Goal: Navigation & Orientation: Find specific page/section

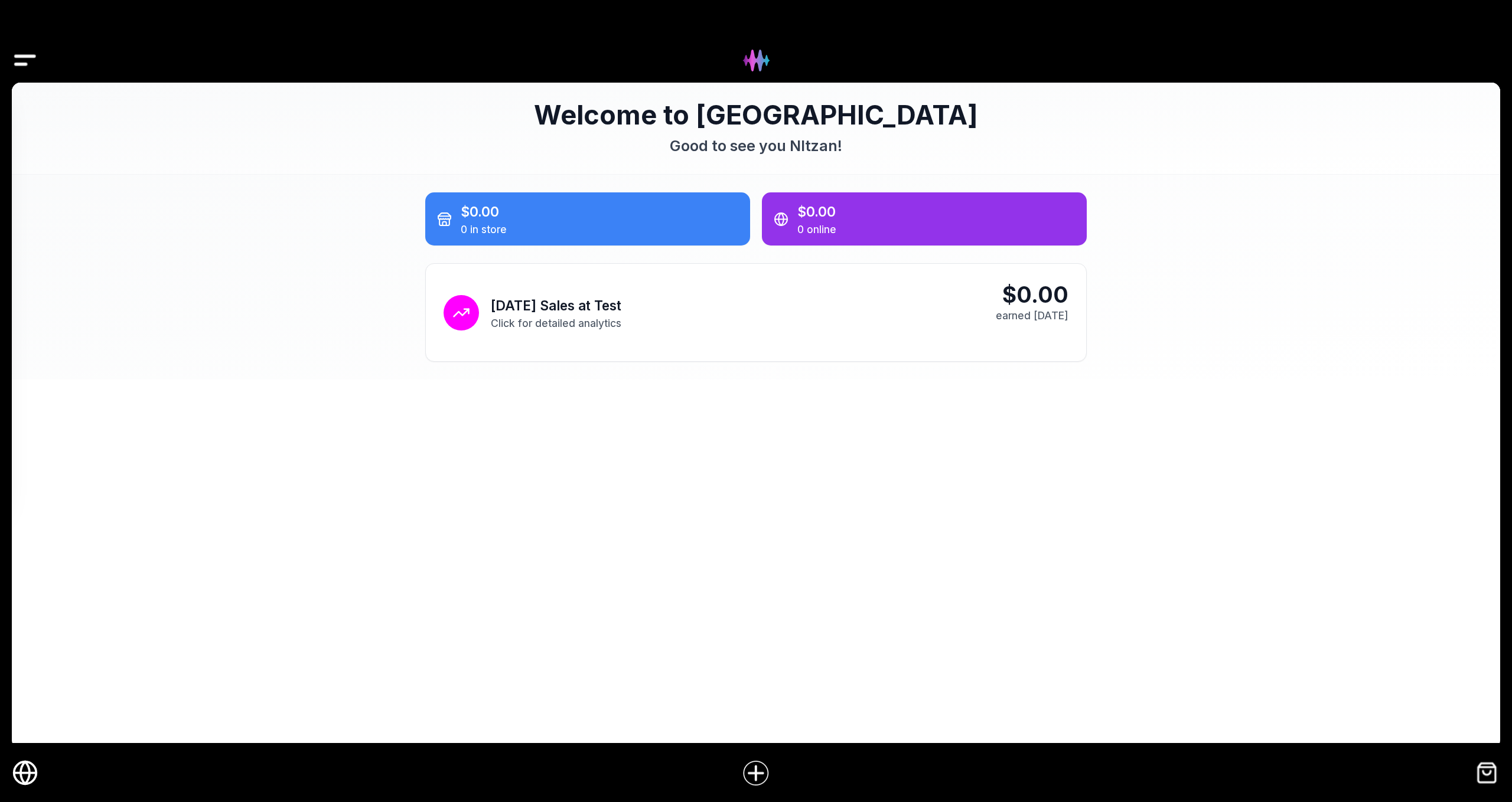
click at [20, 774] on icon "Online Store" at bounding box center [25, 774] width 22 height 0
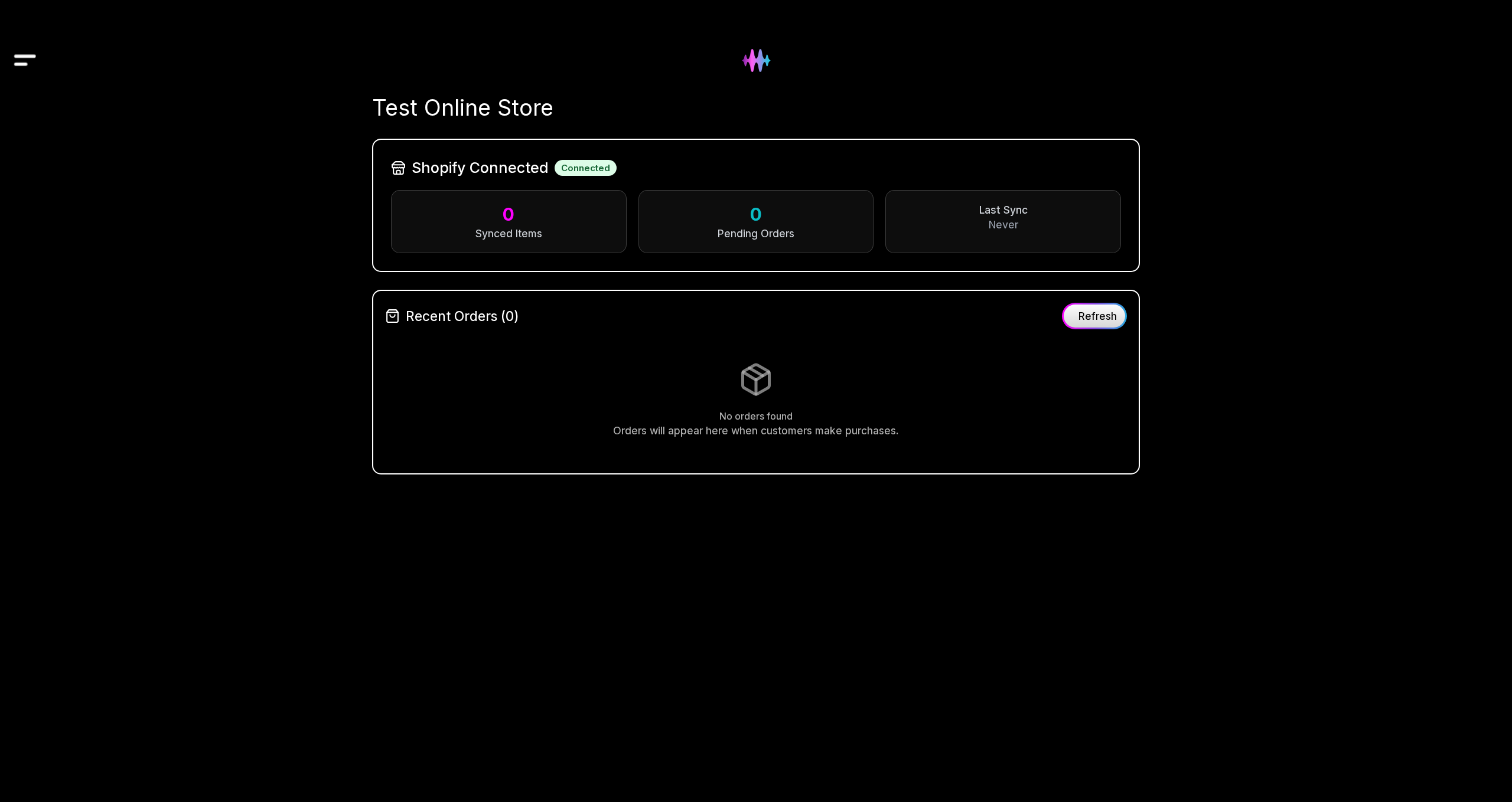
click at [756, 73] on img at bounding box center [756, 61] width 48 height 48
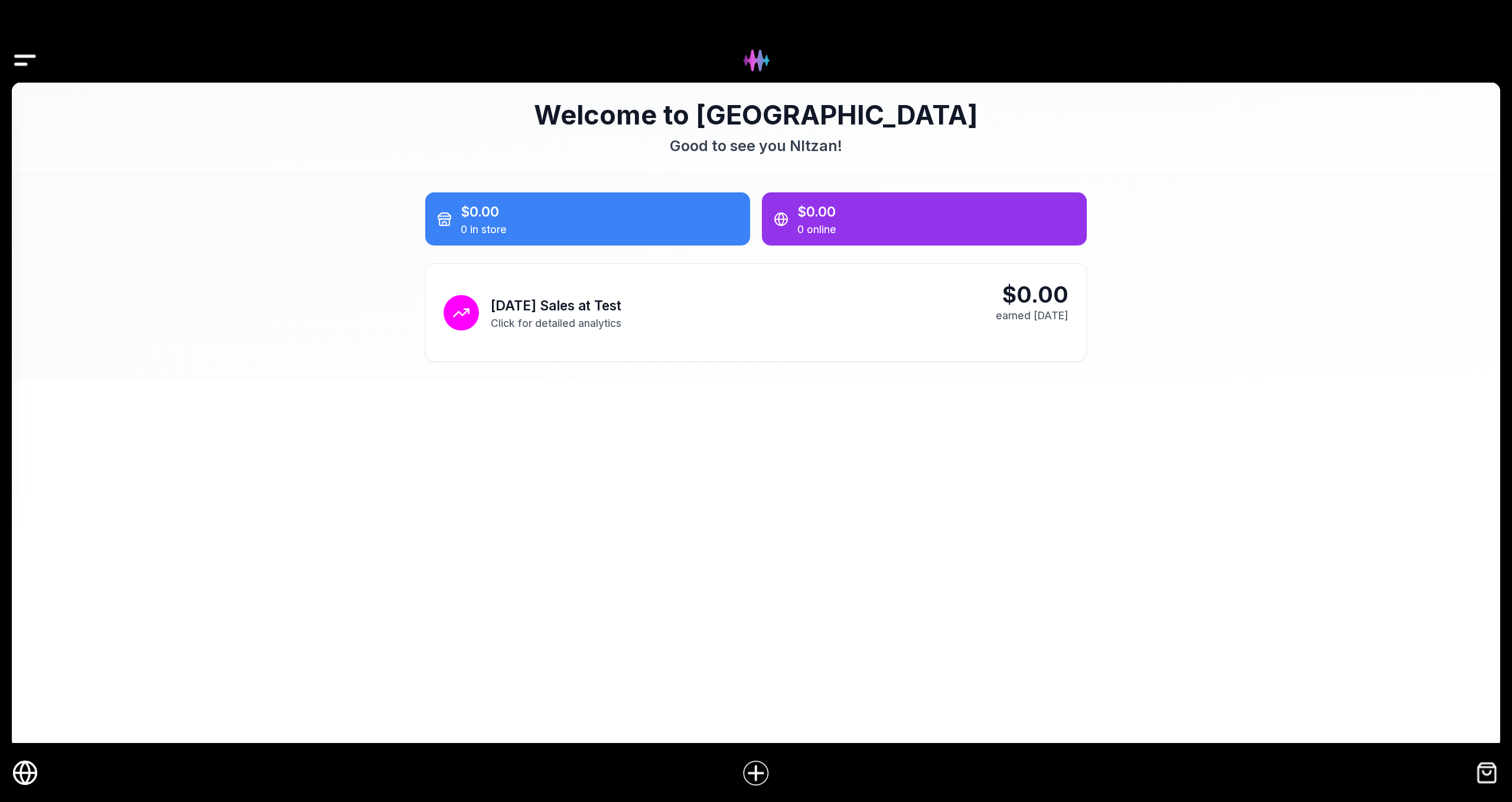
click at [756, 73] on img at bounding box center [756, 61] width 46 height 46
click at [28, 774] on icon "Online Store" at bounding box center [25, 774] width 22 height 0
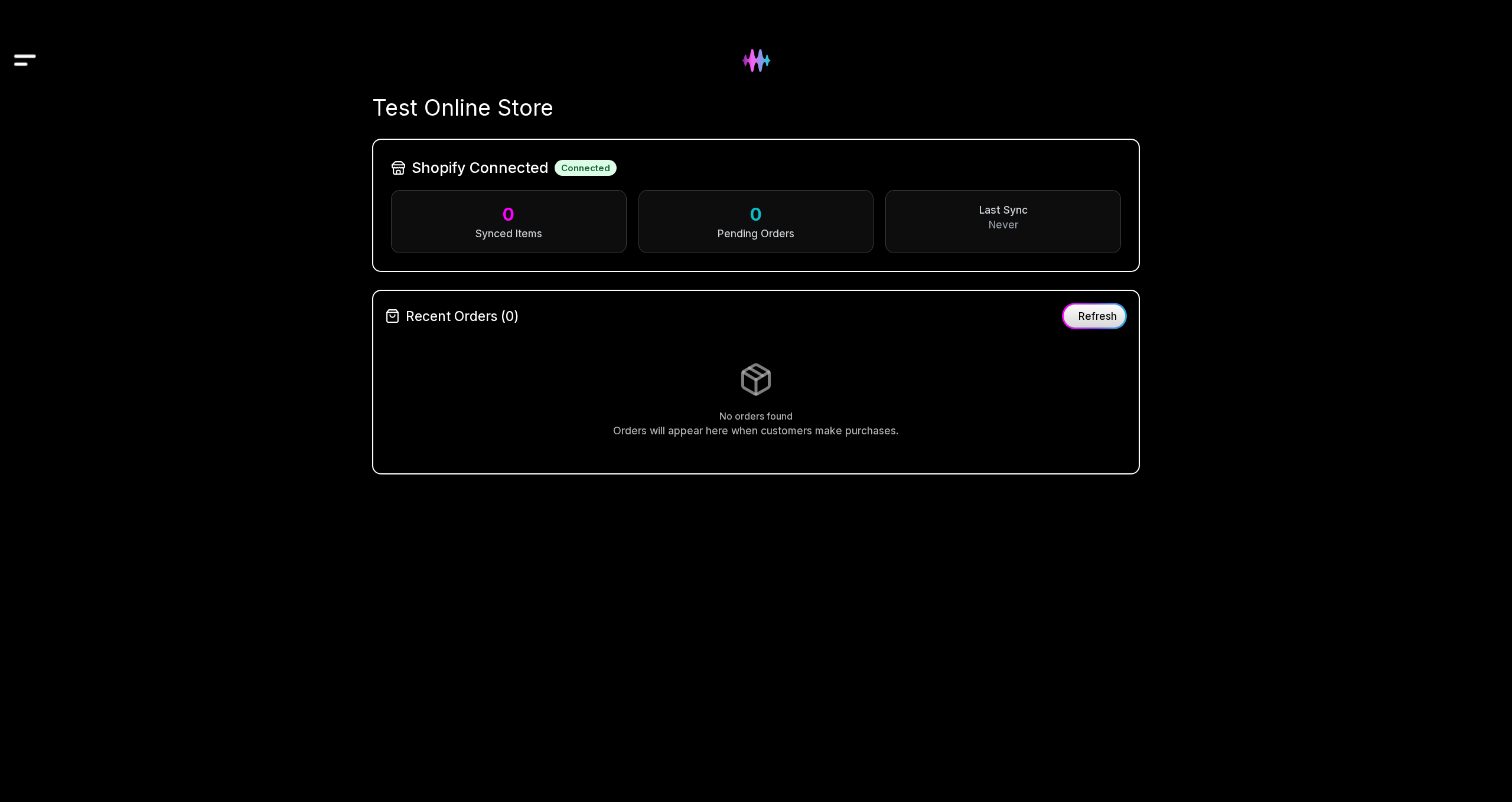
click at [763, 65] on img at bounding box center [756, 61] width 48 height 48
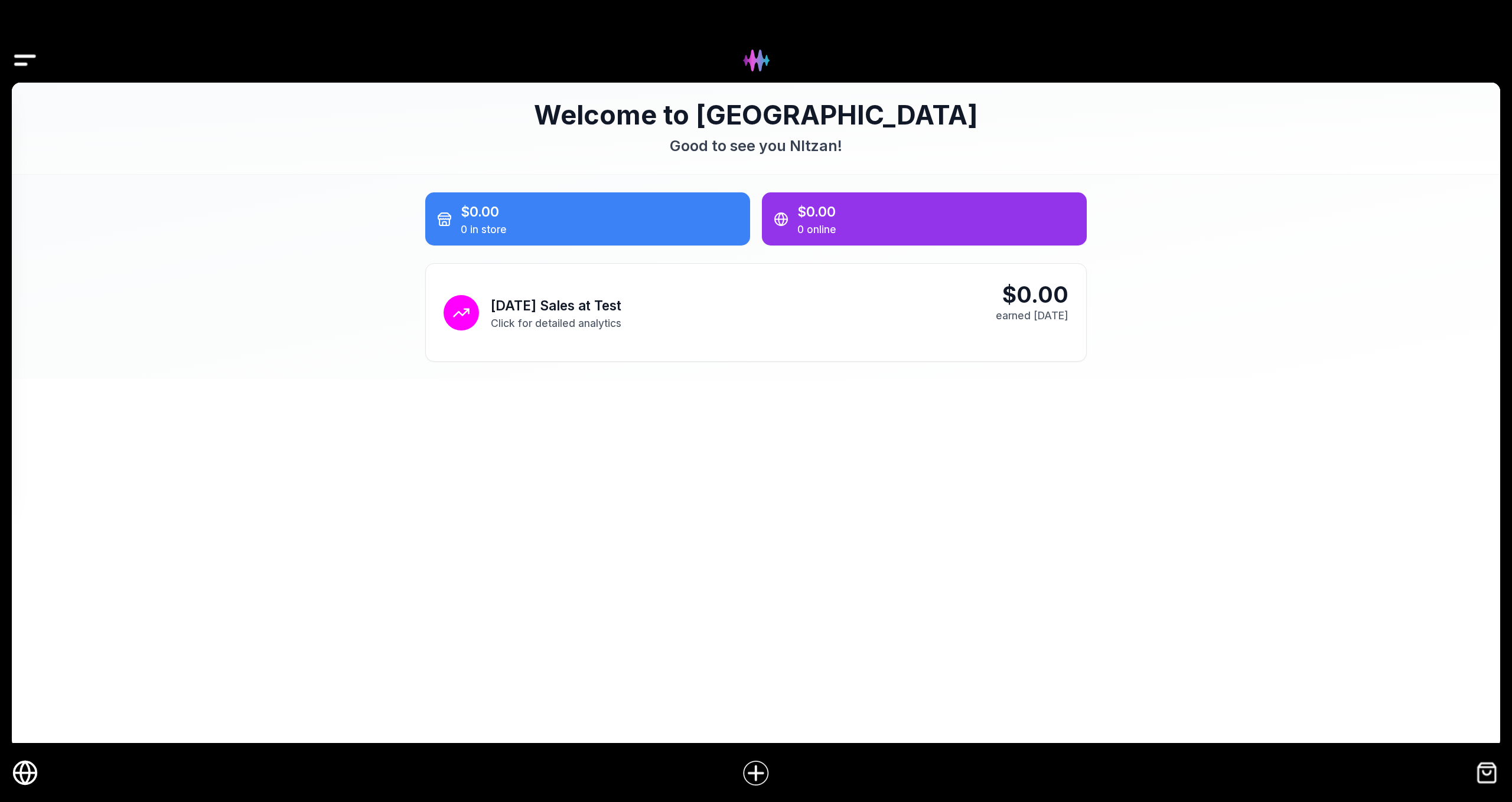
click at [22, 66] on img "Drawer" at bounding box center [25, 61] width 27 height 46
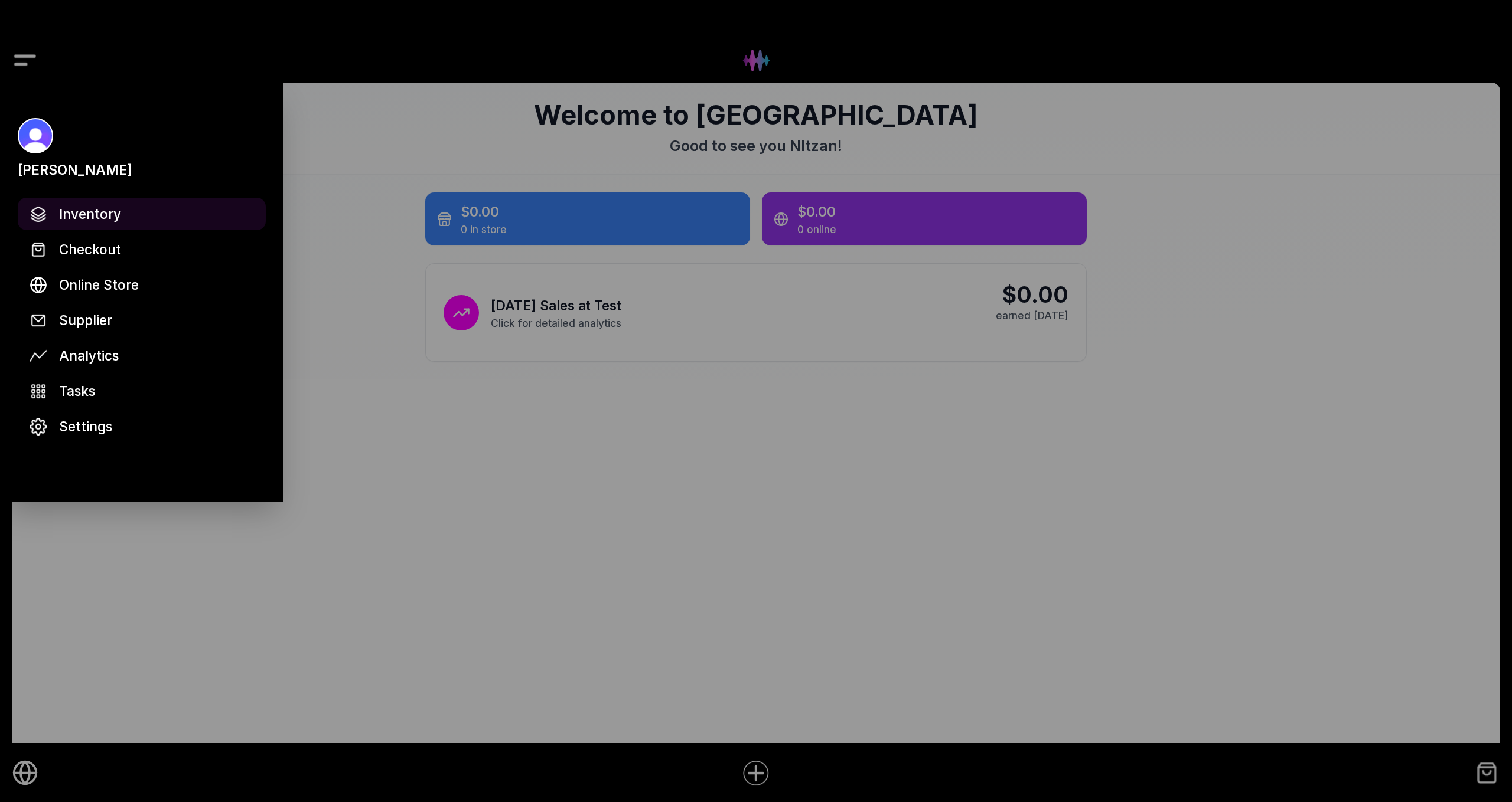
click at [113, 214] on span "Inventory" at bounding box center [90, 214] width 62 height 21
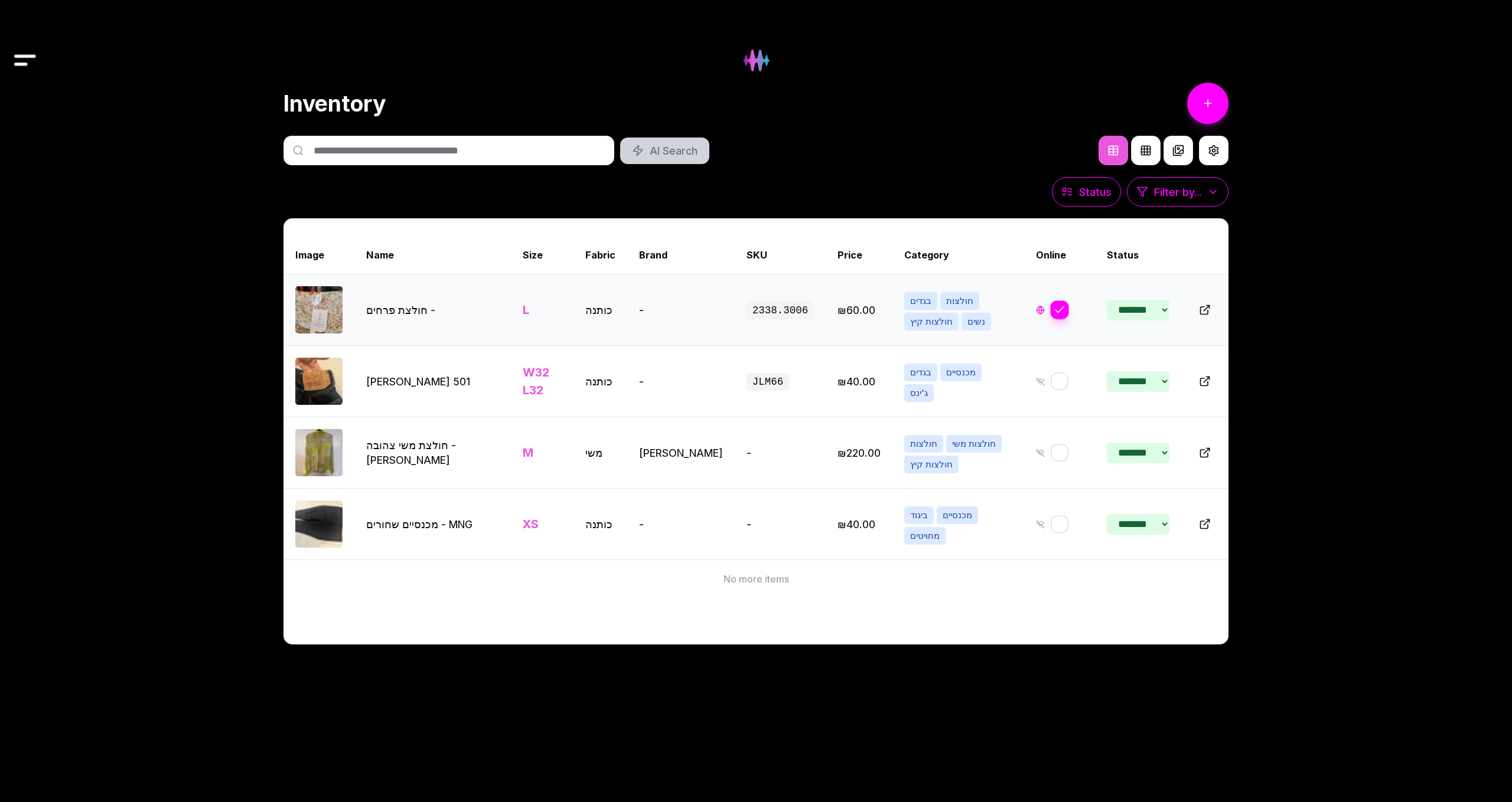
click at [1050, 307] on button "button" at bounding box center [1059, 310] width 19 height 19
click at [768, 55] on img at bounding box center [756, 61] width 48 height 48
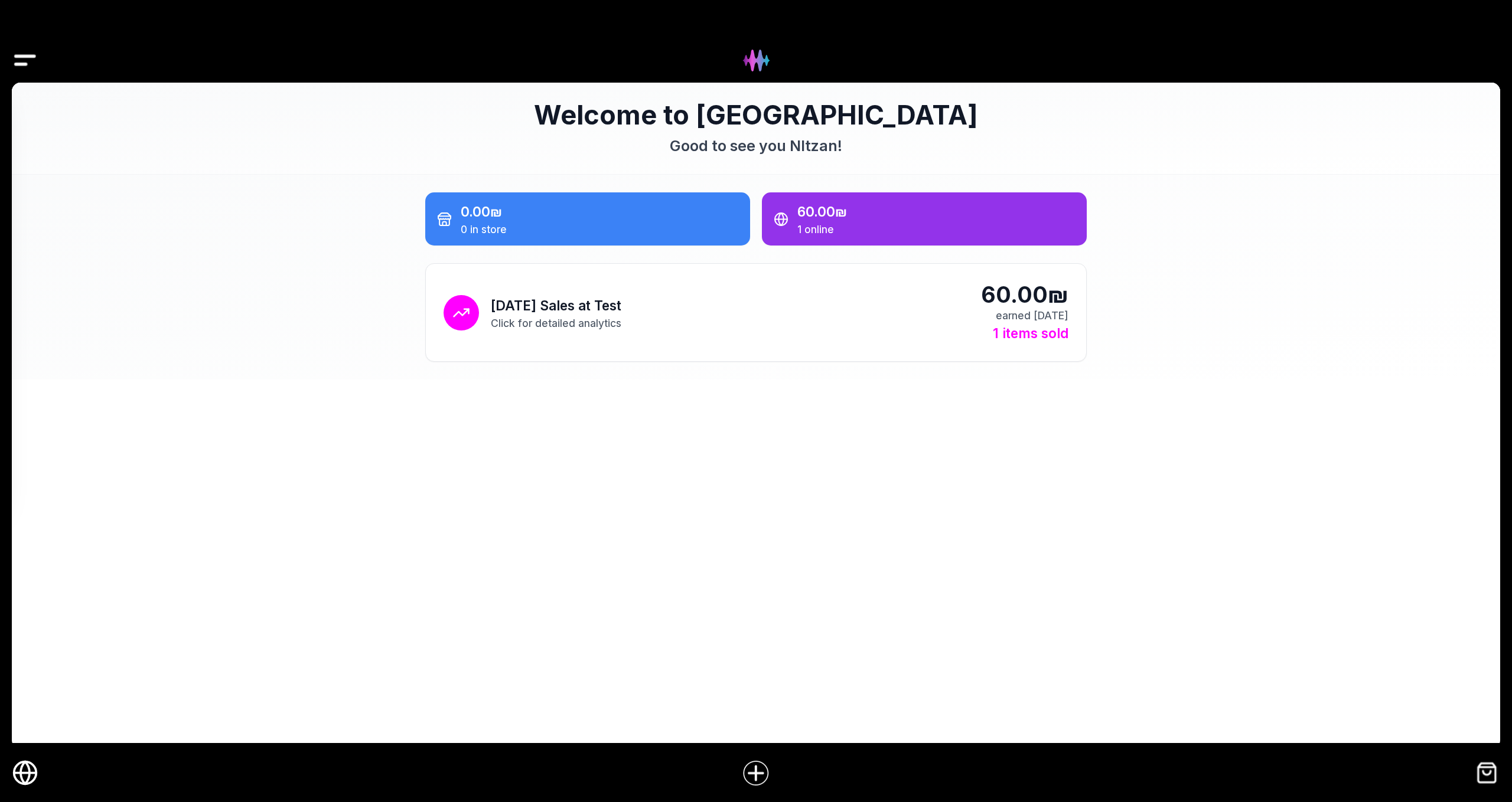
click at [26, 68] on img "Drawer" at bounding box center [25, 61] width 27 height 46
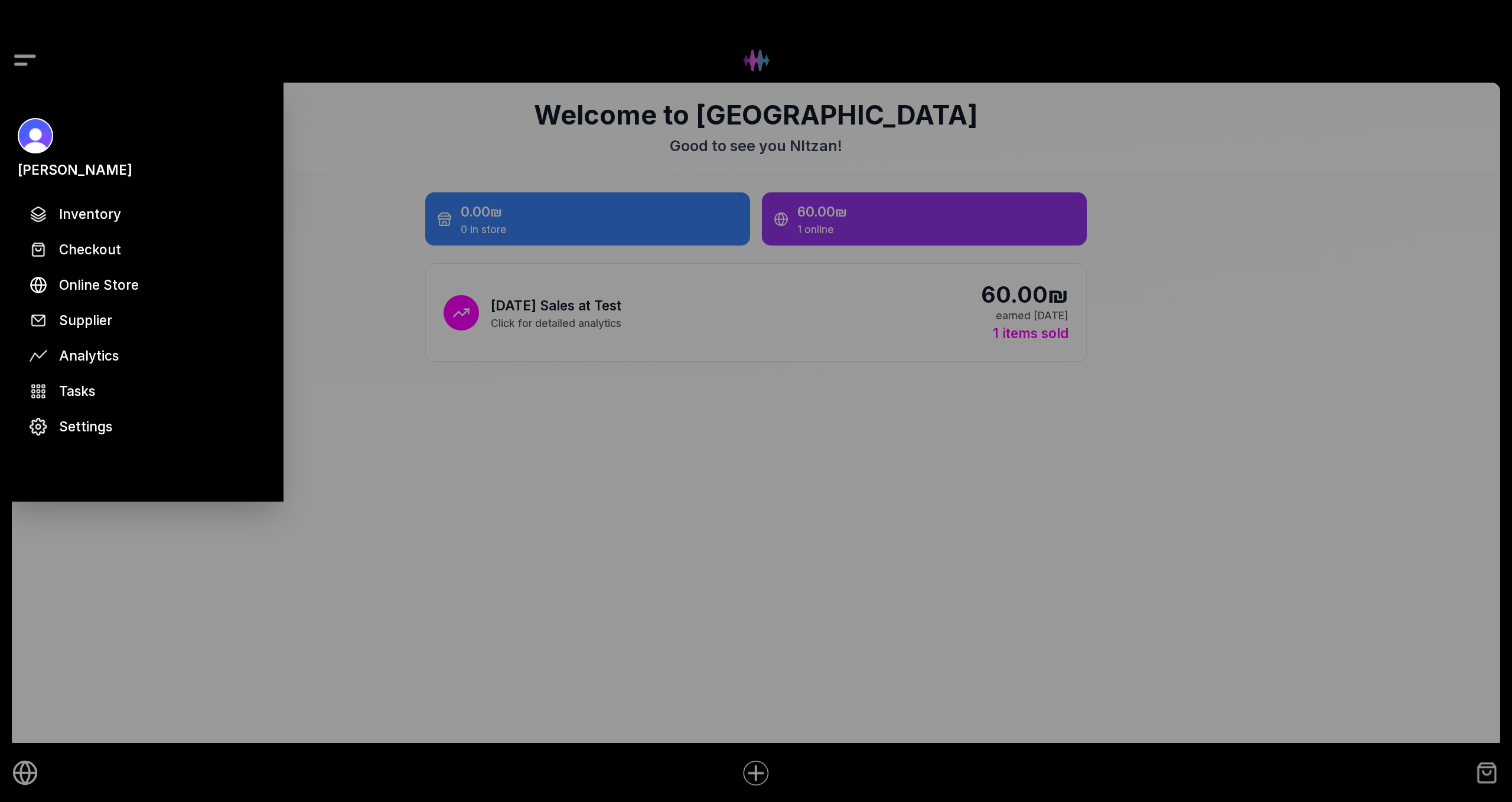
click at [26, 68] on div at bounding box center [756, 401] width 1512 height 802
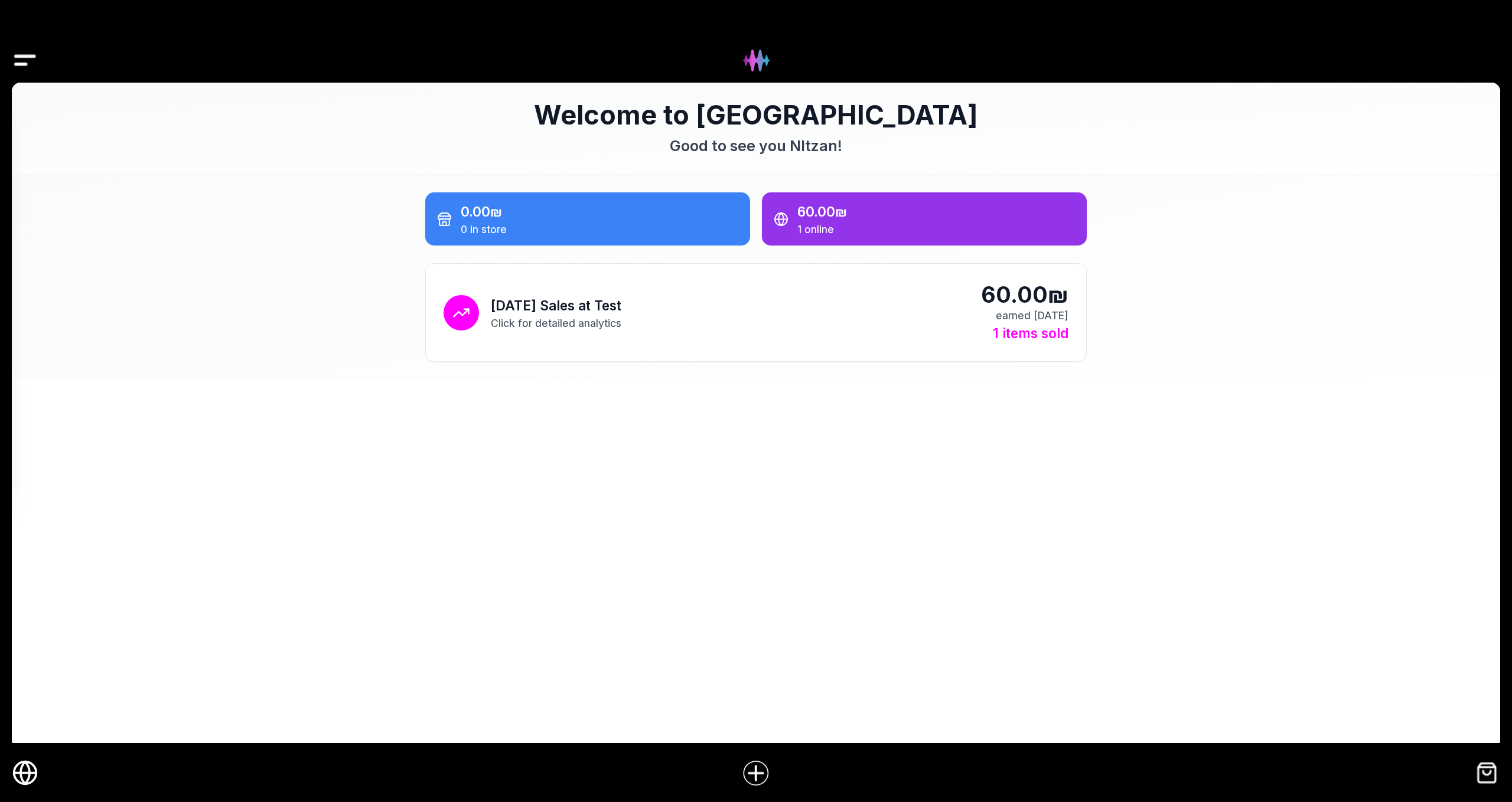
click at [26, 68] on img "Drawer" at bounding box center [25, 61] width 27 height 46
